Goal: Find specific page/section: Find specific page/section

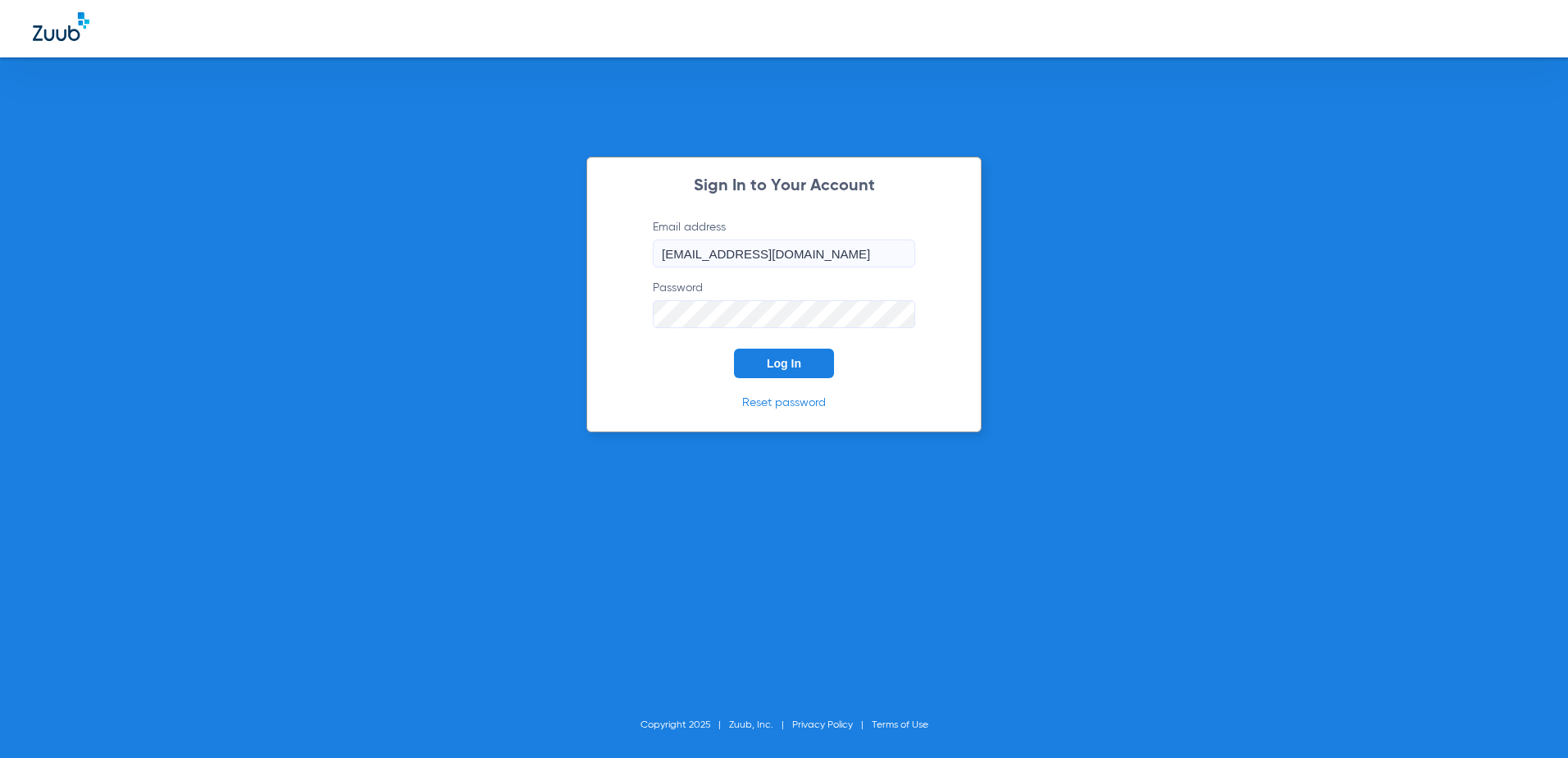
click at [787, 365] on span "Log In" at bounding box center [784, 363] width 34 height 13
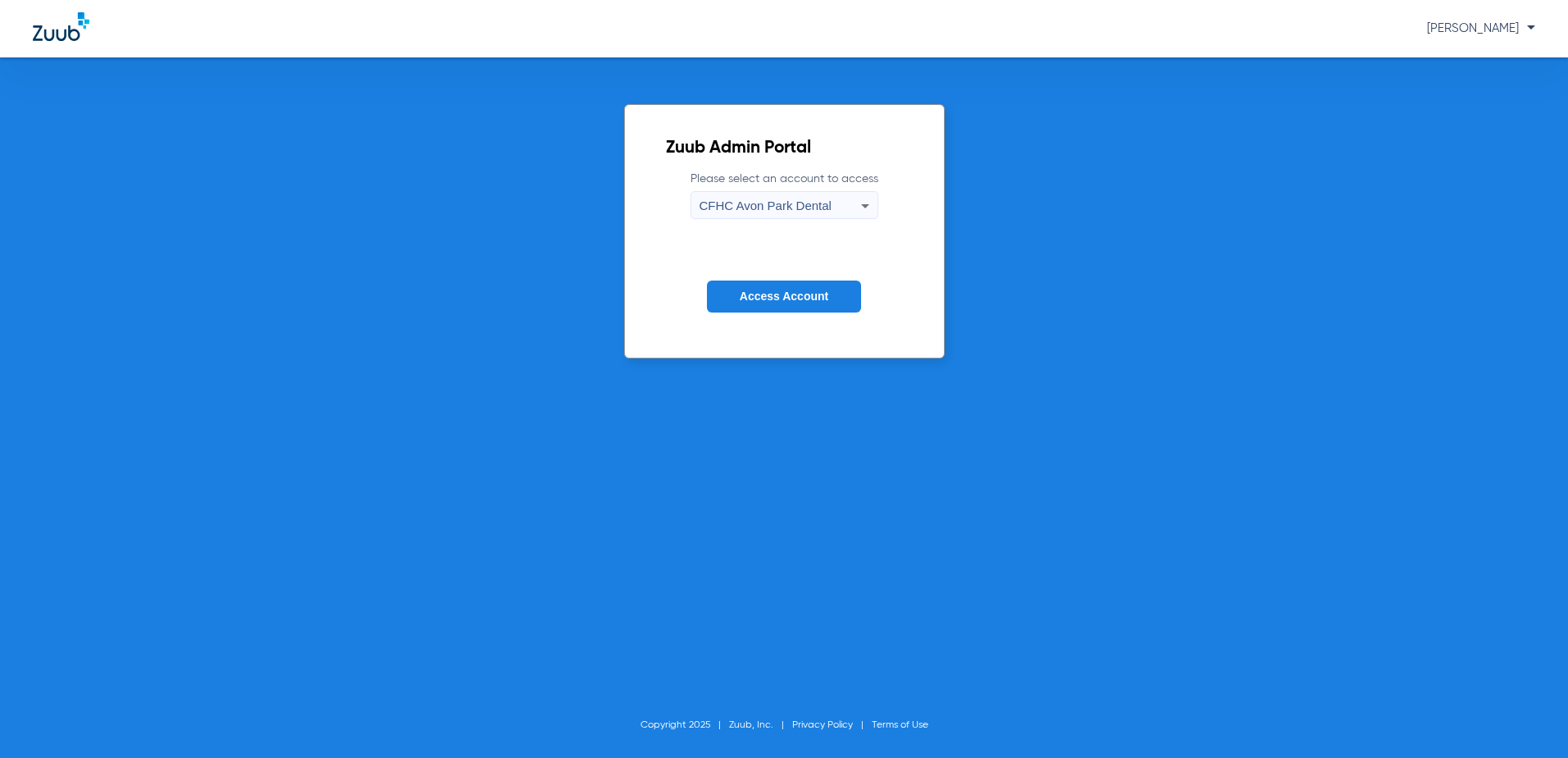
click at [782, 199] on span "CFHC Avon Park Dental" at bounding box center [766, 205] width 132 height 14
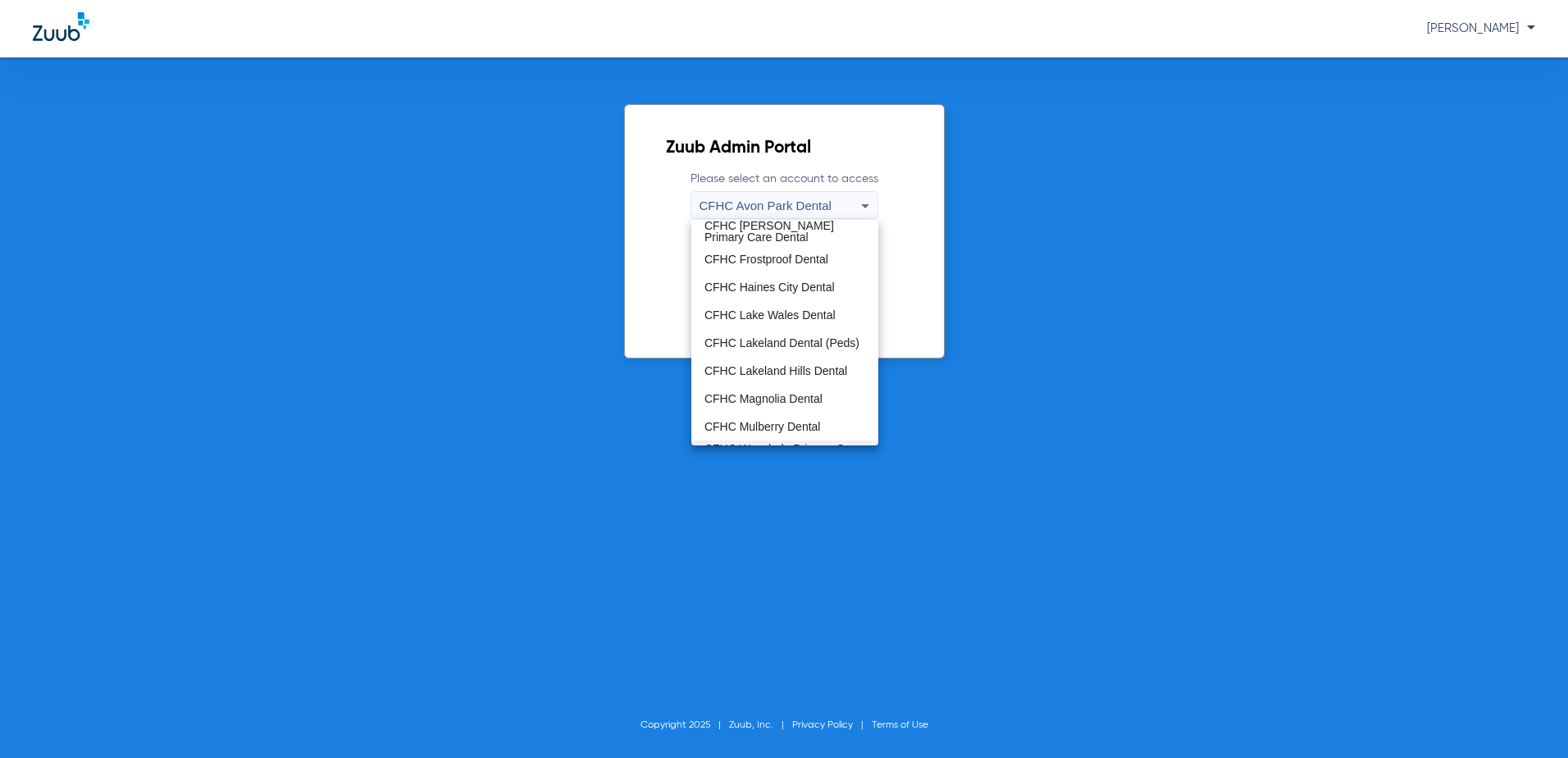
scroll to position [82, 0]
click at [758, 425] on span "CFHC Wauchula Primary Care Dental" at bounding box center [784, 431] width 161 height 23
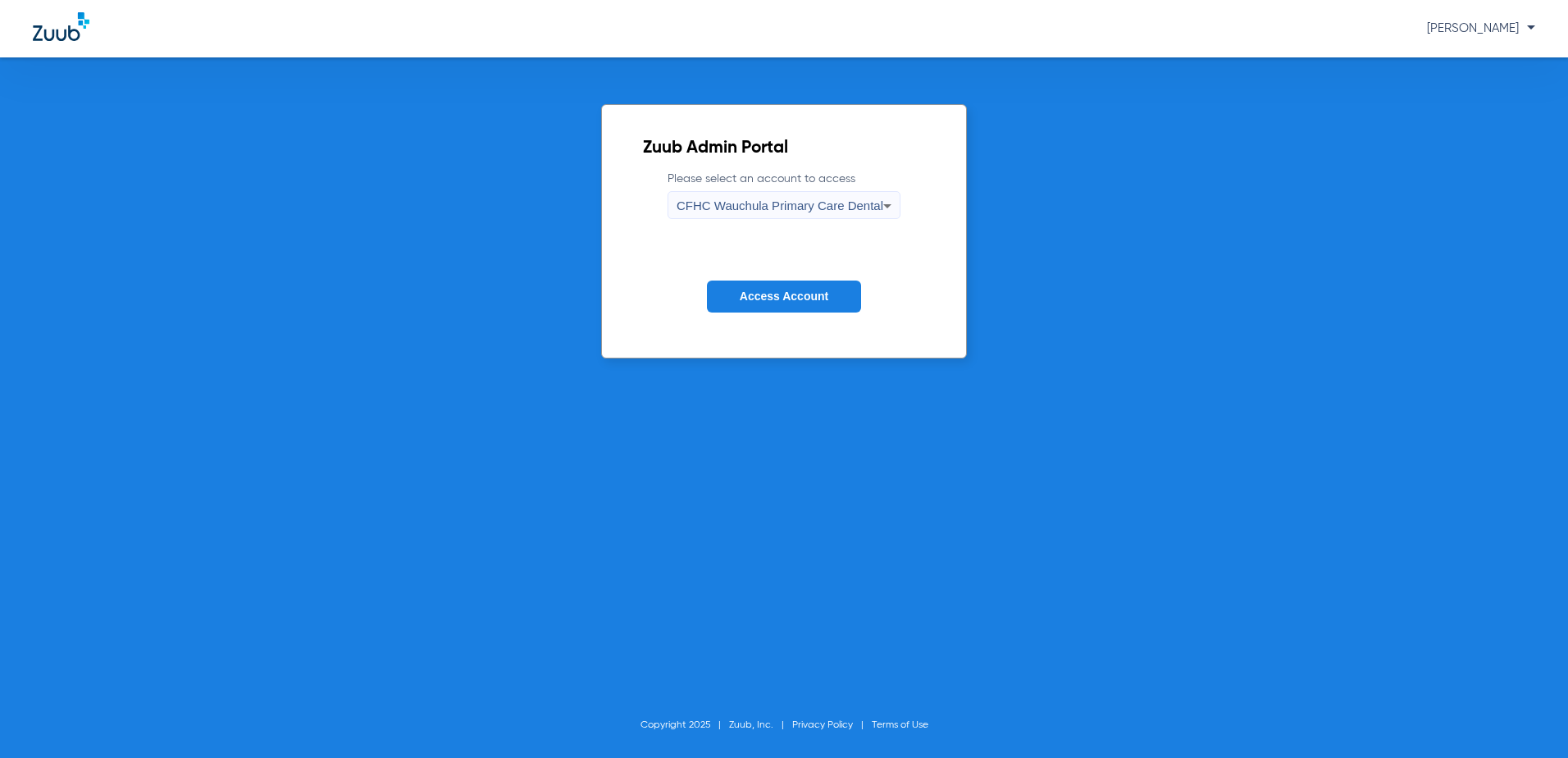
click at [780, 305] on button "Access Account" at bounding box center [783, 296] width 154 height 32
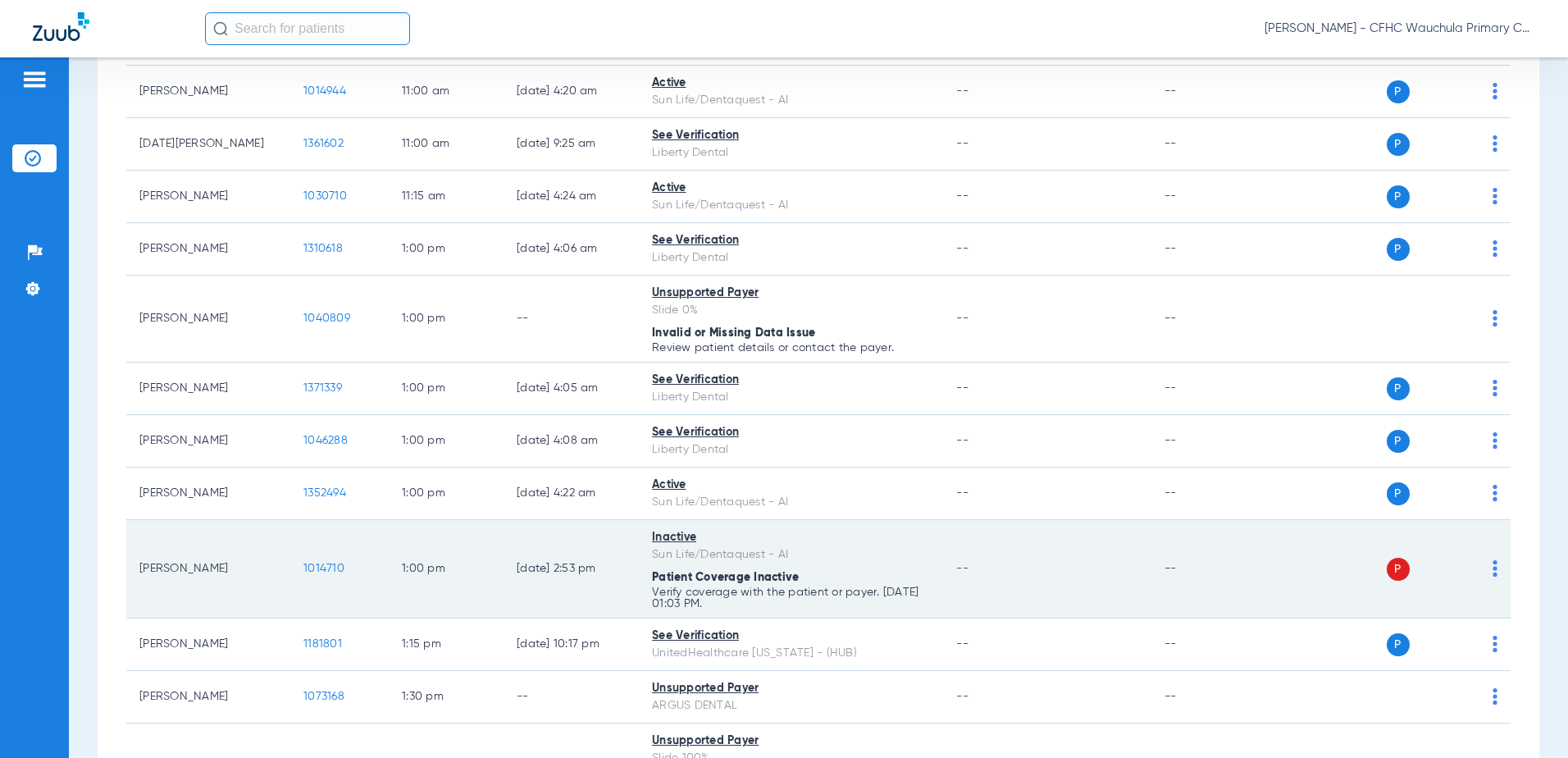
scroll to position [1968, 0]
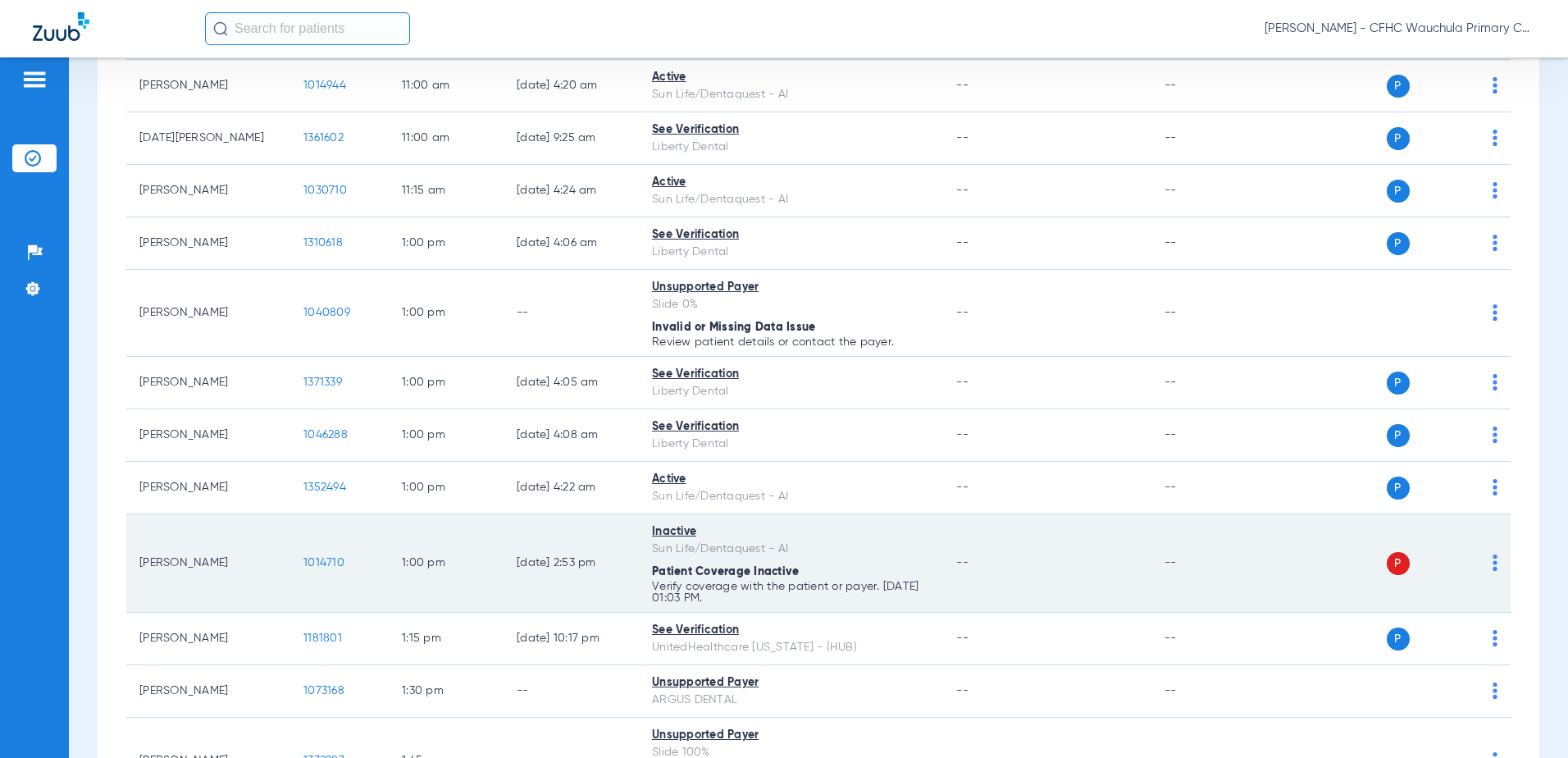
click at [325, 567] on span "1014710" at bounding box center [324, 562] width 41 height 11
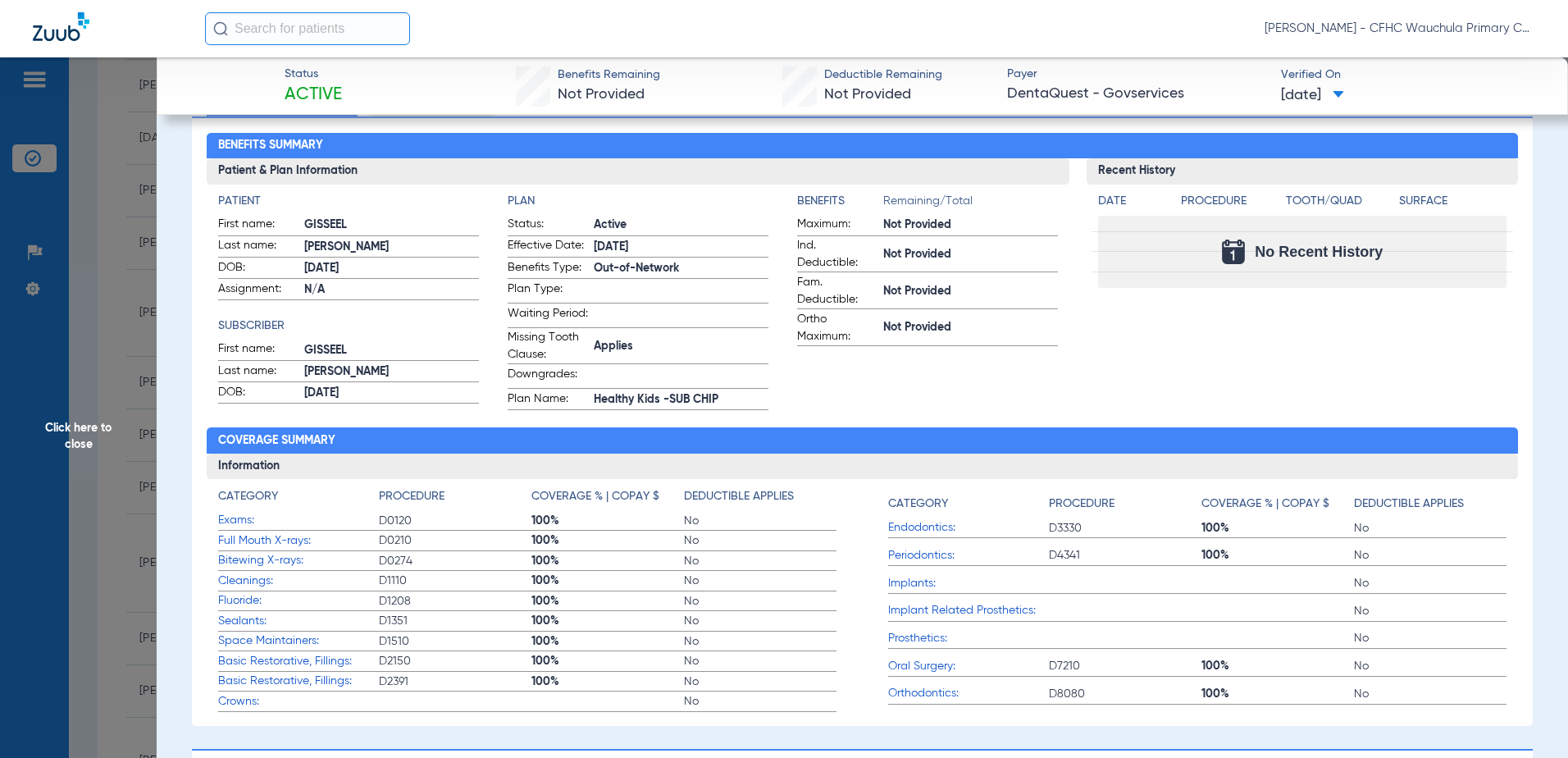
scroll to position [0, 0]
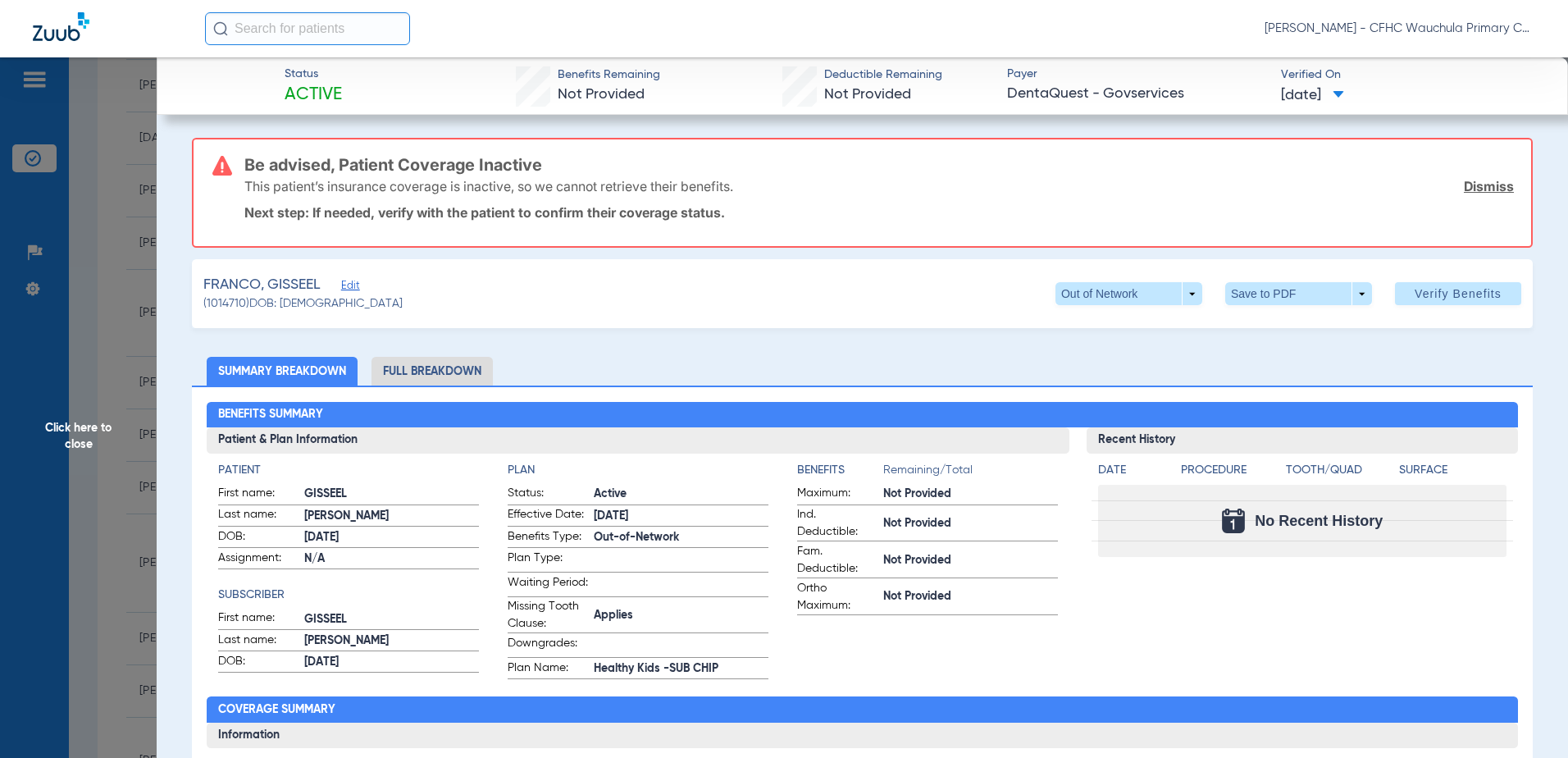
drag, startPoint x: 126, startPoint y: 486, endPoint x: 15, endPoint y: 484, distance: 111.0
click at [126, 486] on span "Click here to close" at bounding box center [78, 437] width 156 height 758
